Goal: Information Seeking & Learning: Learn about a topic

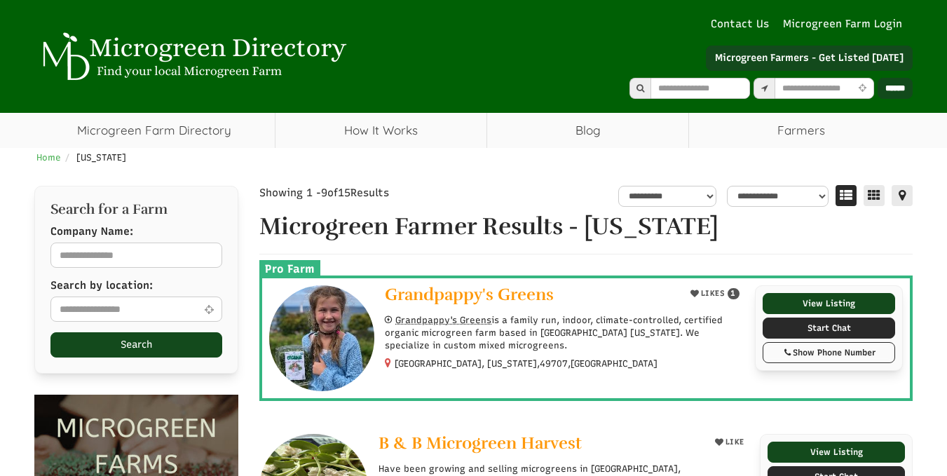
select select "Language Translate Widget"
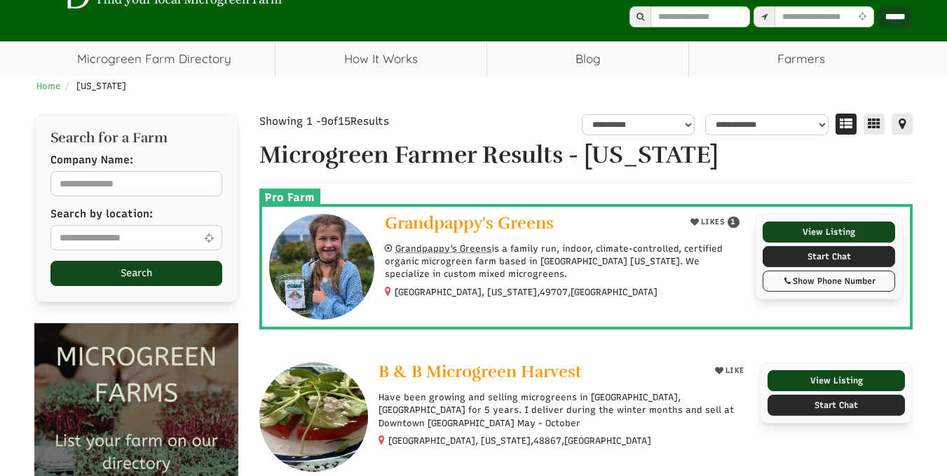
scroll to position [70, 0]
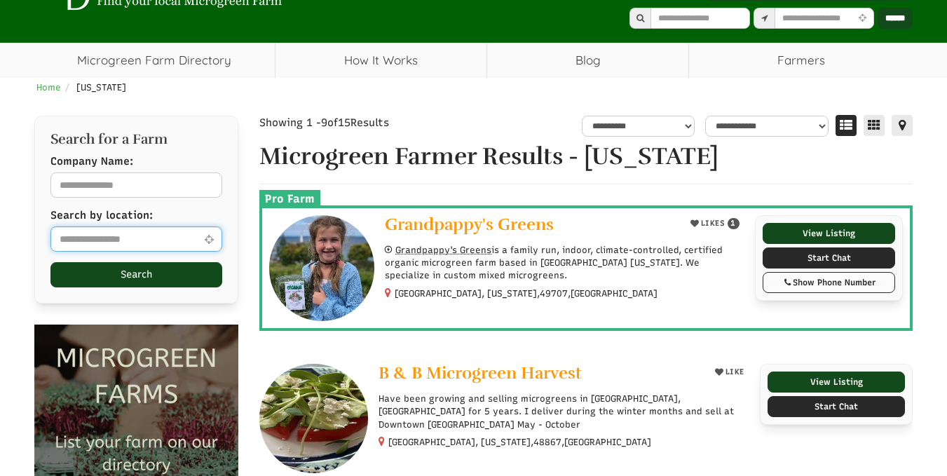
click at [166, 240] on input "text" at bounding box center [136, 239] width 172 height 25
type input "*****"
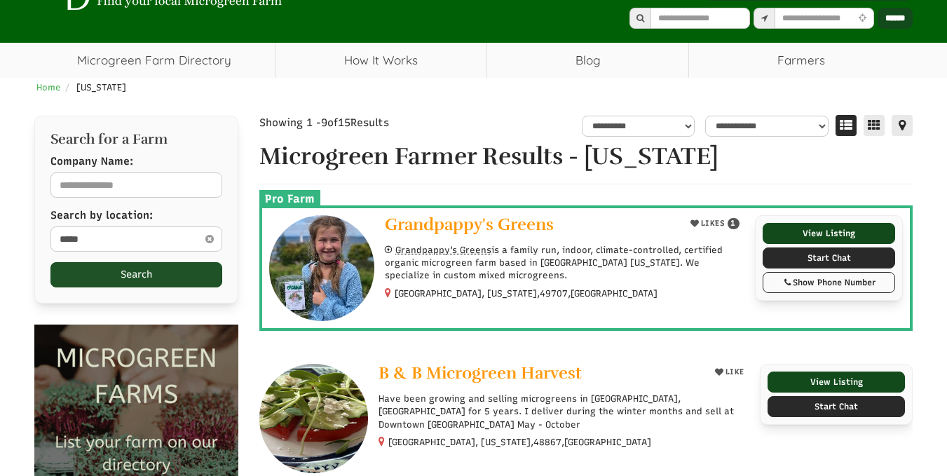
click at [151, 277] on button "Search" at bounding box center [136, 274] width 172 height 25
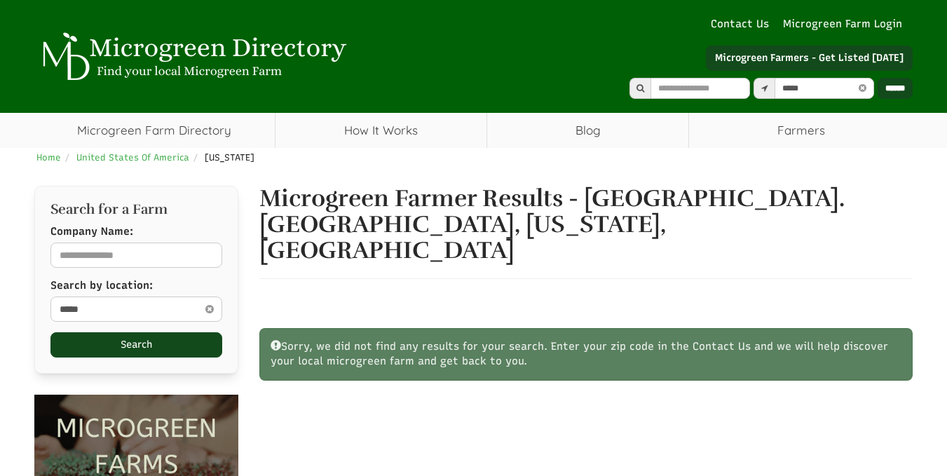
select select "Language Translate Widget"
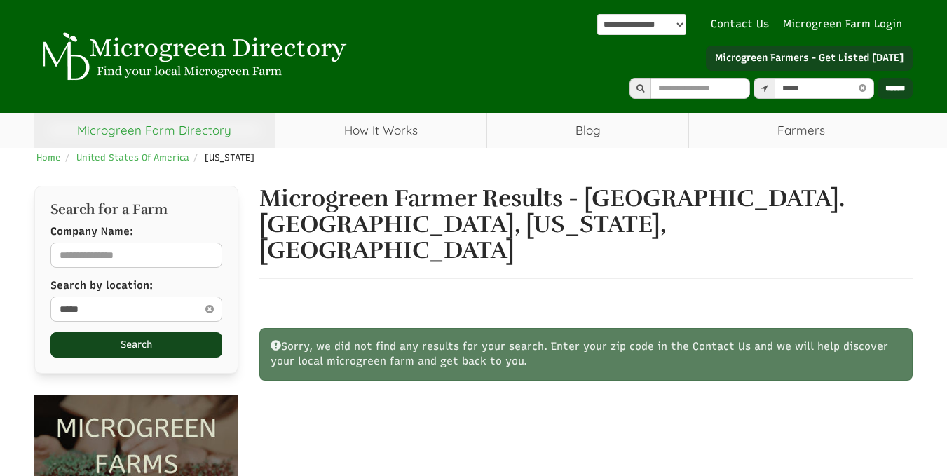
click at [167, 140] on link "Microgreen Farm Directory" at bounding box center [154, 130] width 241 height 35
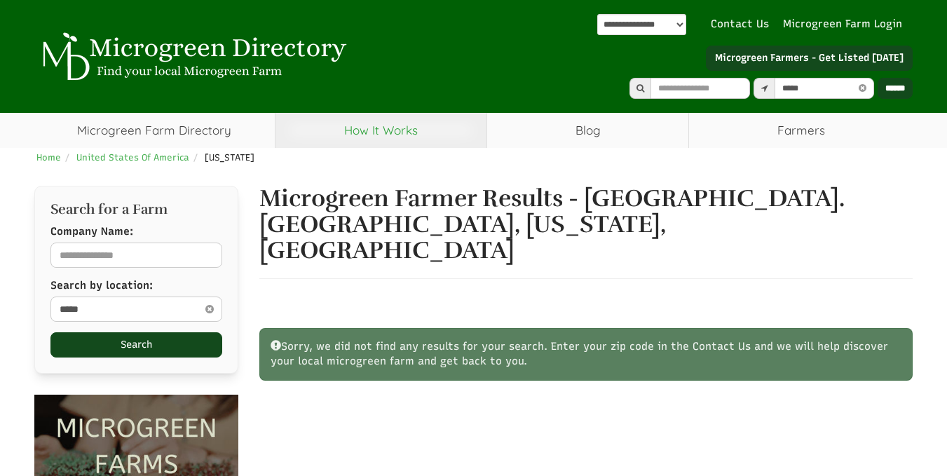
click at [372, 131] on link "How It Works" at bounding box center [381, 130] width 211 height 35
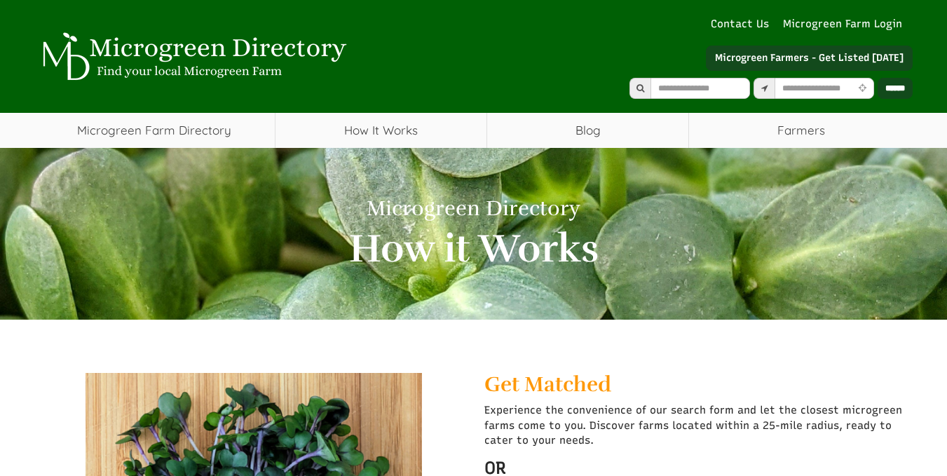
select select "Language Translate Widget"
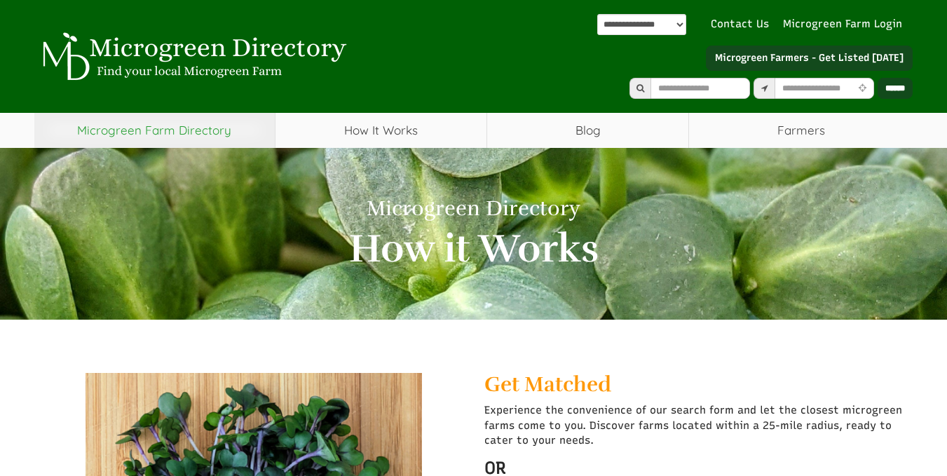
click at [248, 137] on link "Microgreen Farm Directory" at bounding box center [154, 130] width 241 height 35
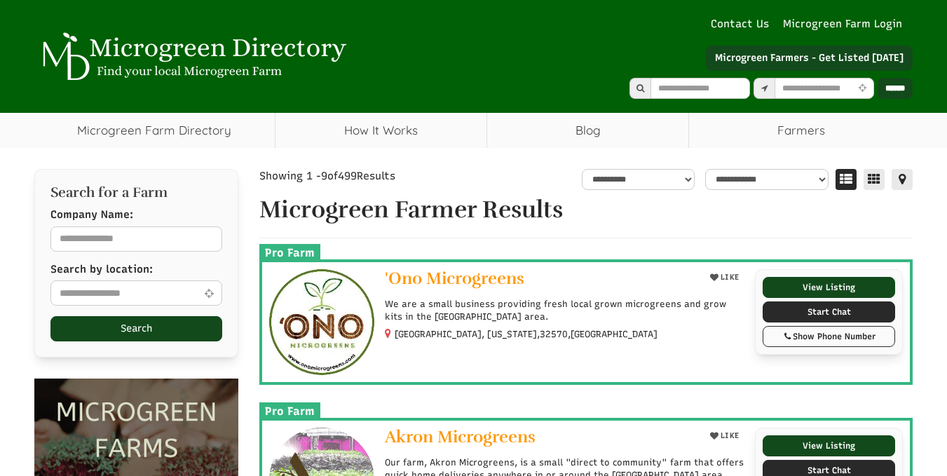
select select "Language Translate Widget"
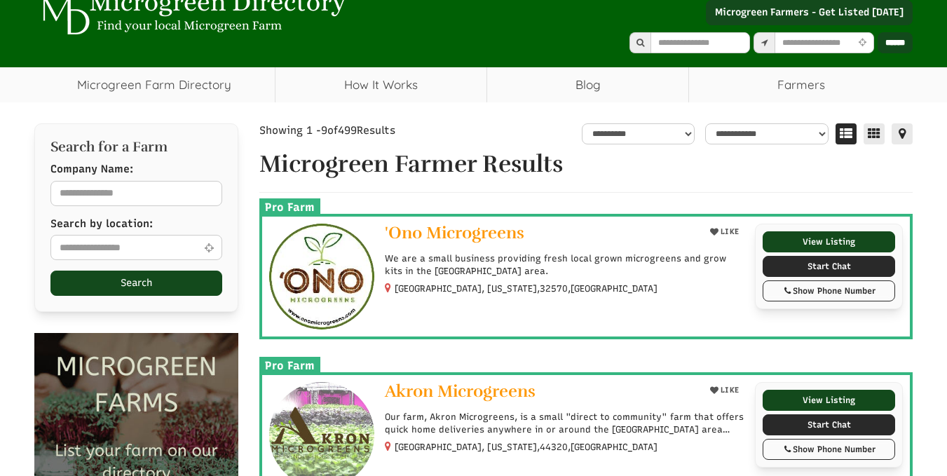
scroll to position [70, 0]
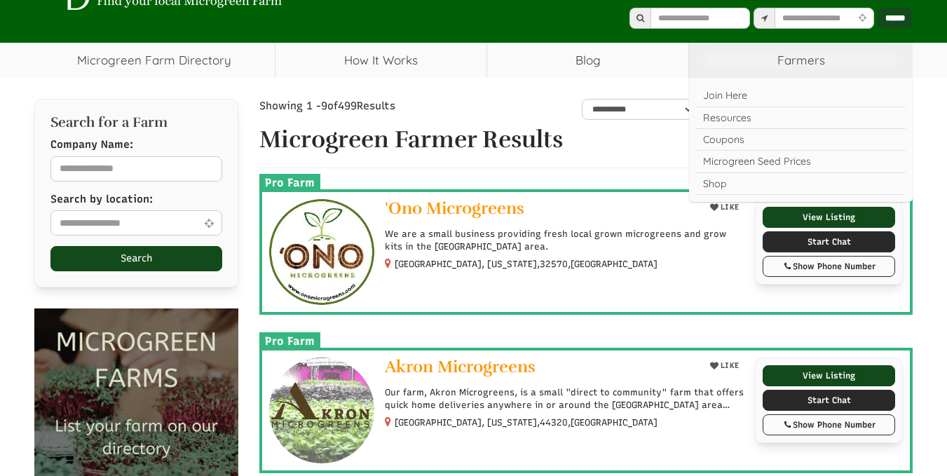
click at [770, 73] on span "Farmers" at bounding box center [801, 60] width 224 height 35
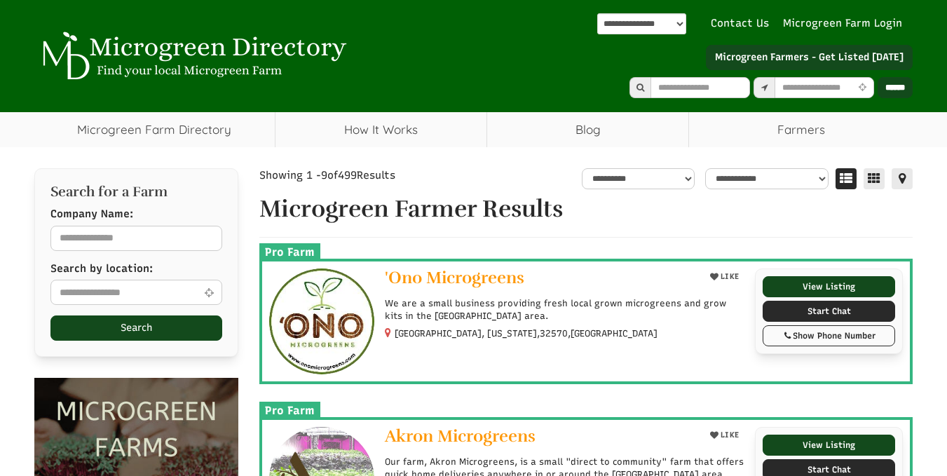
scroll to position [0, 0]
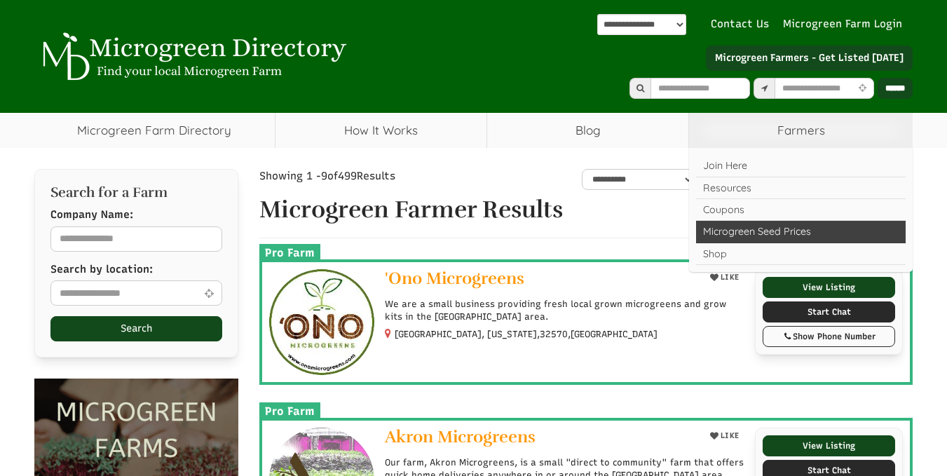
click at [786, 231] on link "Microgreen Seed Prices" at bounding box center [801, 232] width 210 height 22
